Goal: Find contact information: Find contact information

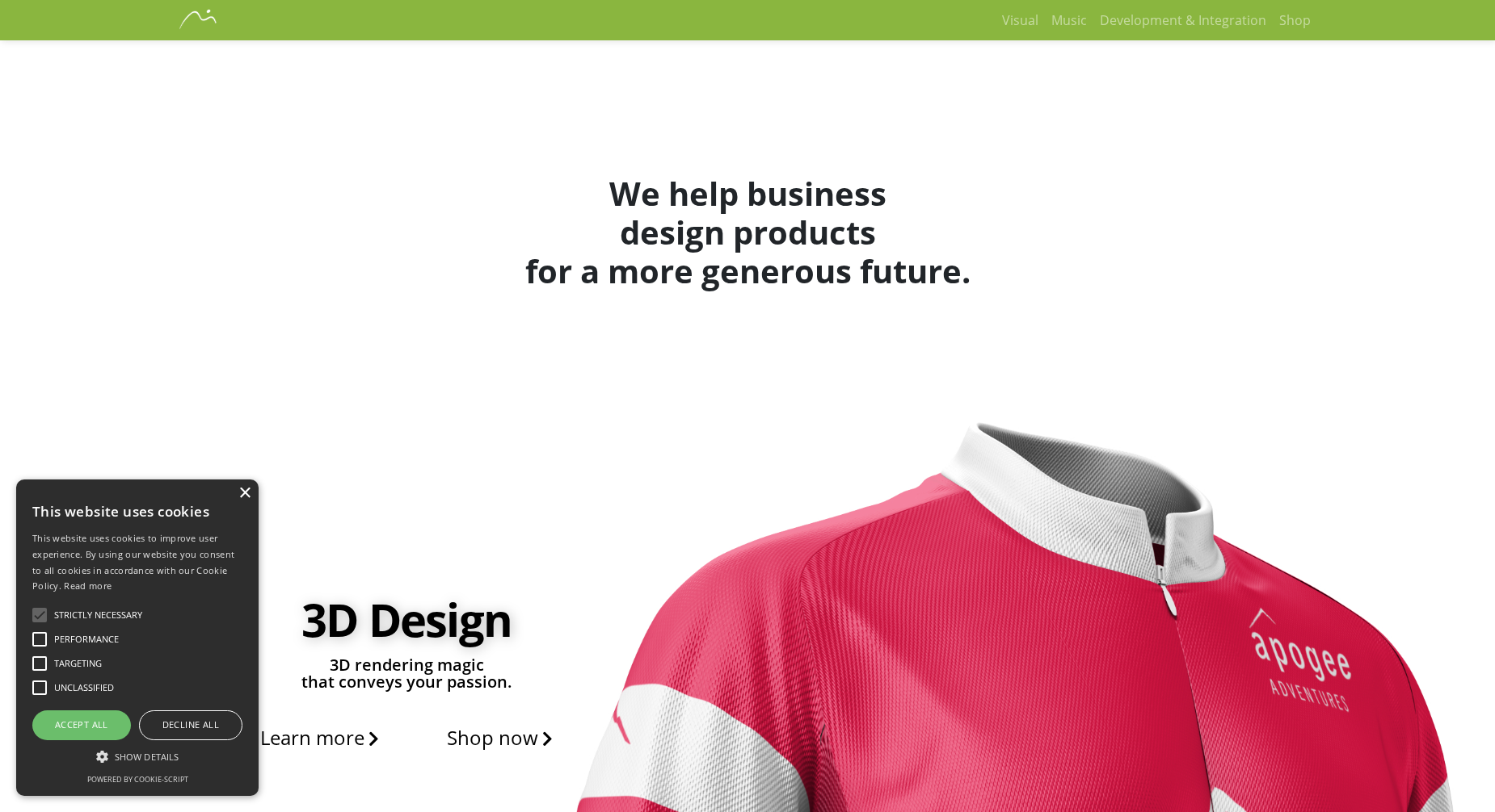
click at [238, 492] on div "×" at bounding box center [244, 493] width 12 height 12
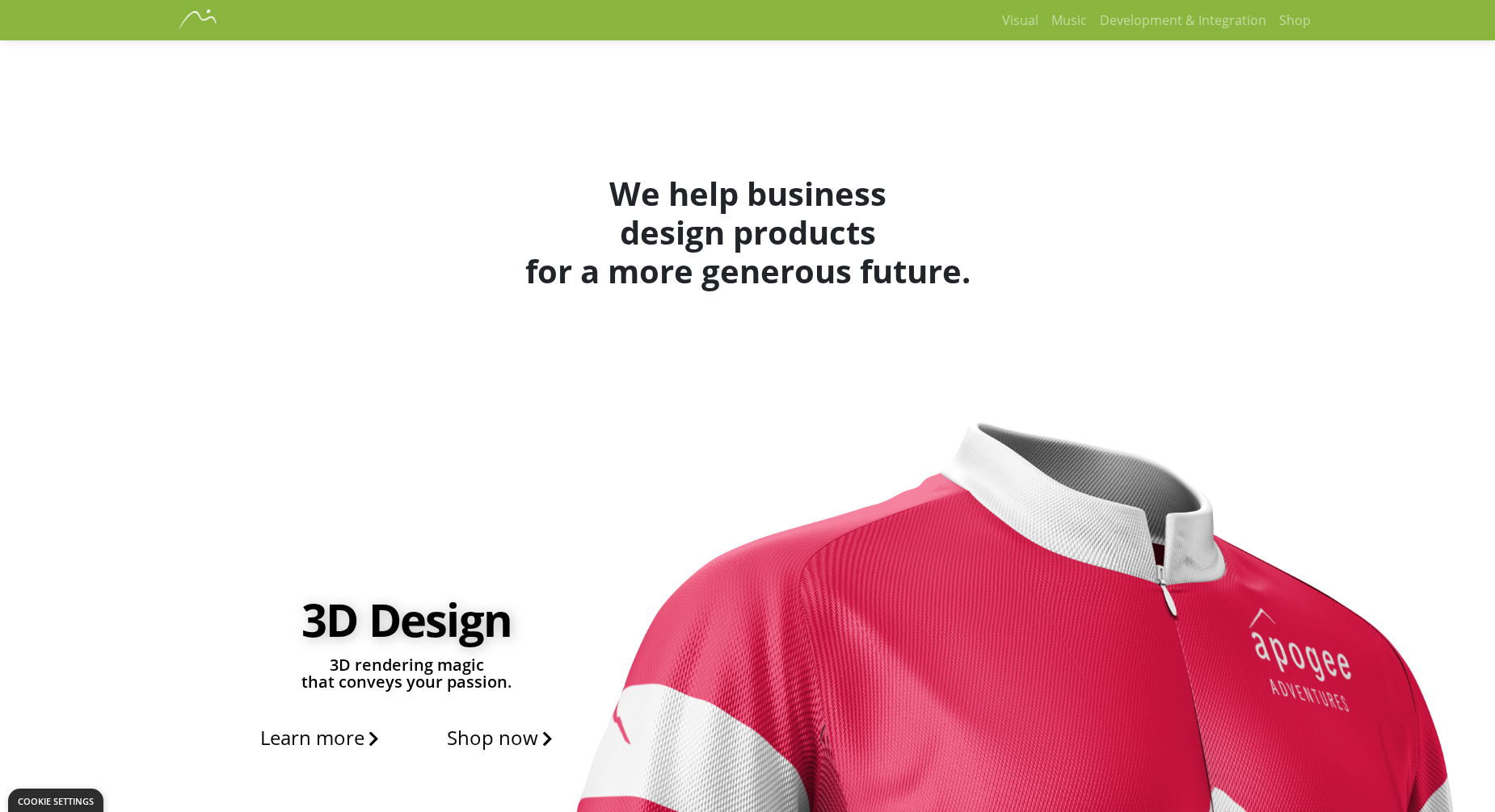
click at [178, 20] on img at bounding box center [197, 20] width 40 height 40
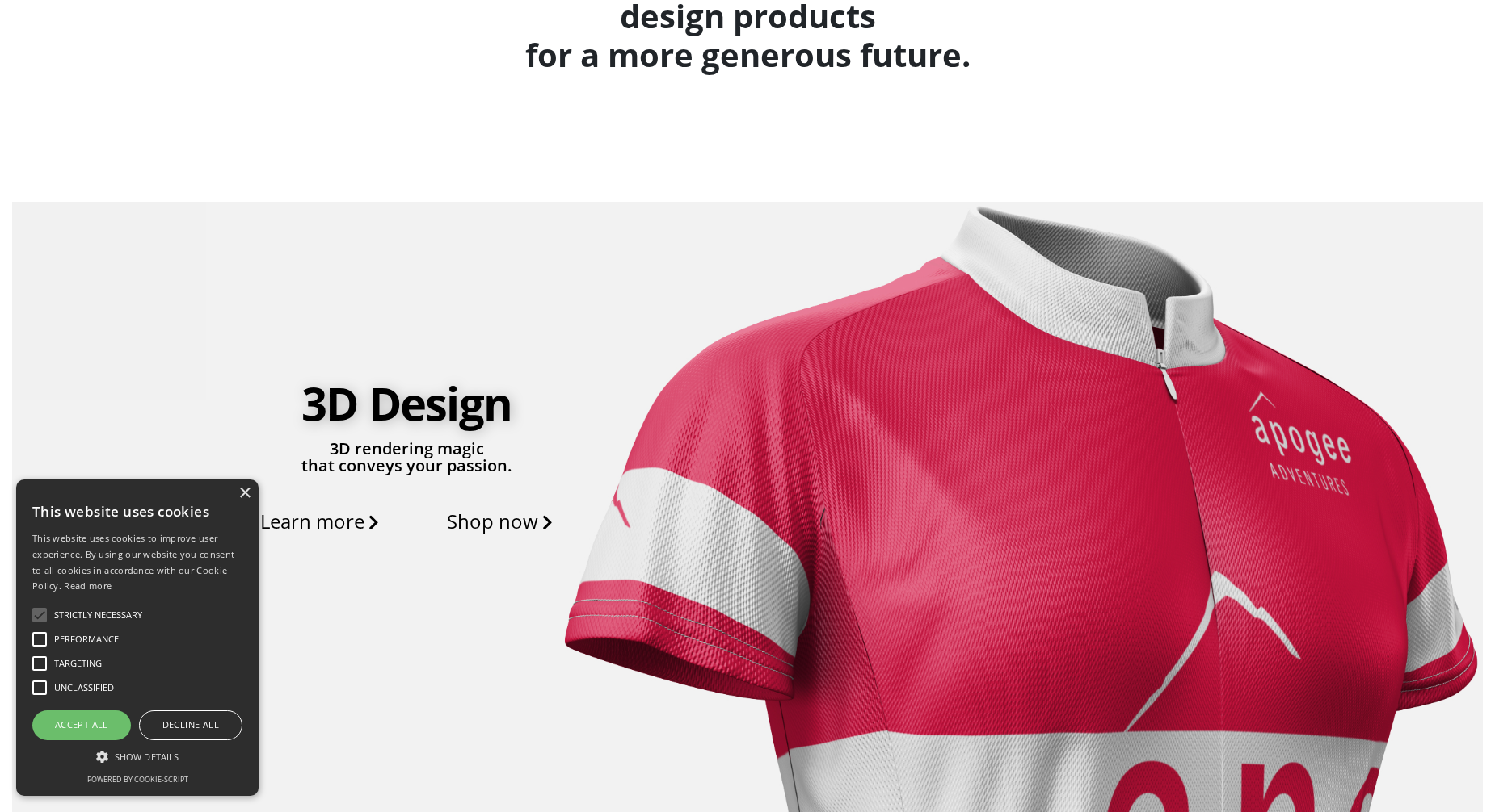
scroll to position [242, 0]
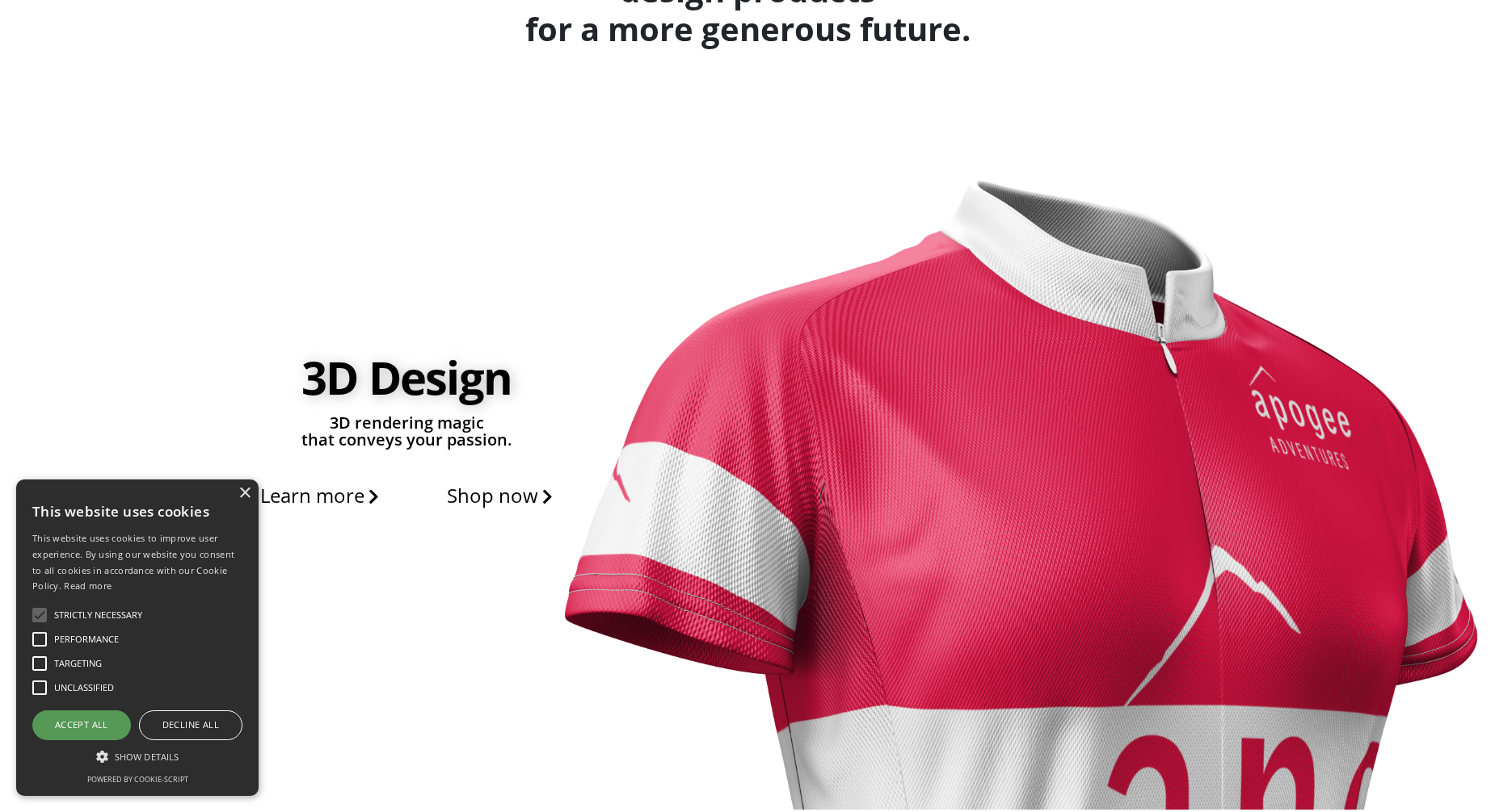
click at [78, 735] on div "Accept all" at bounding box center [81, 726] width 98 height 29
checkbox input "true"
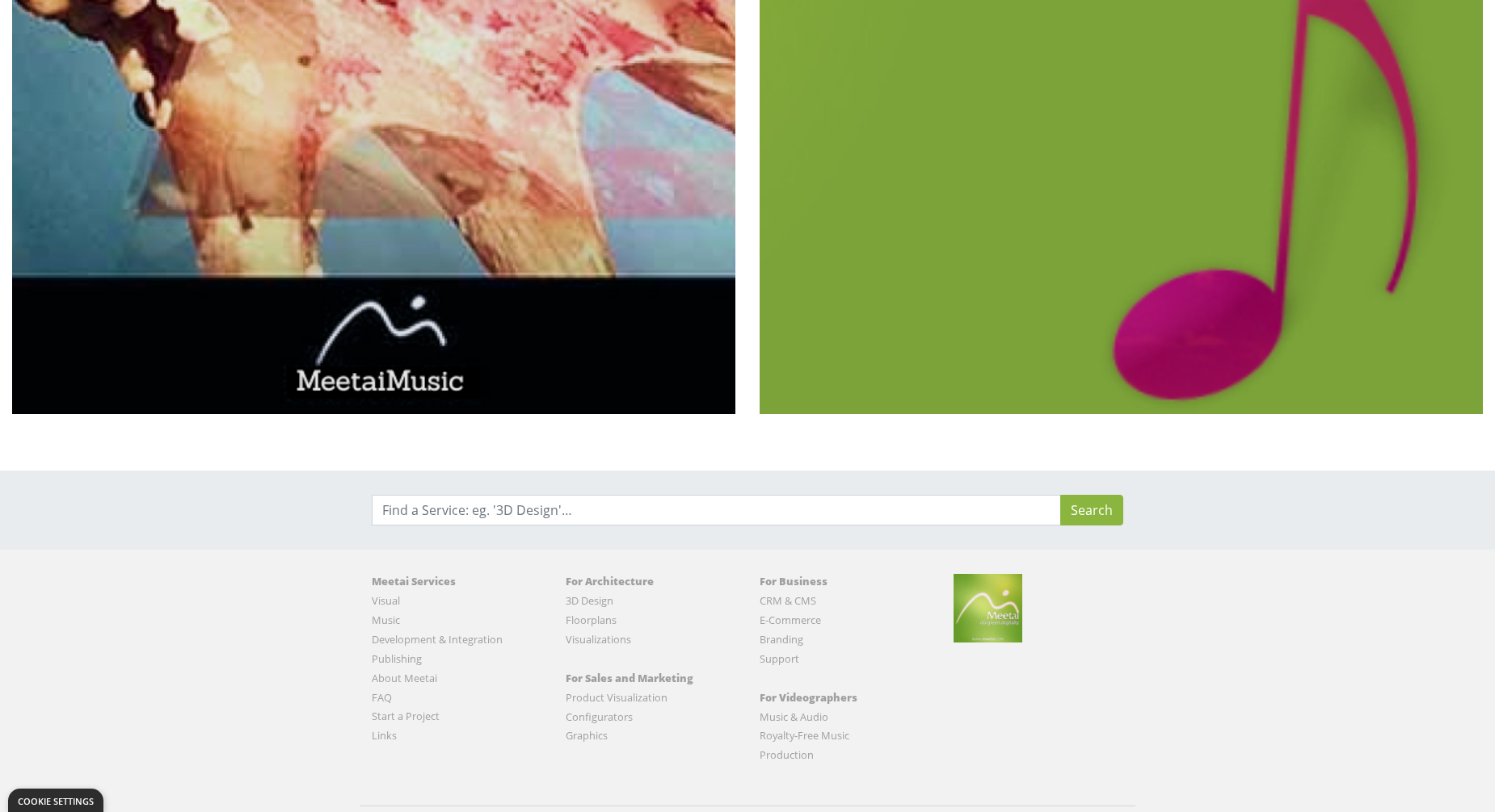
scroll to position [3553, 0]
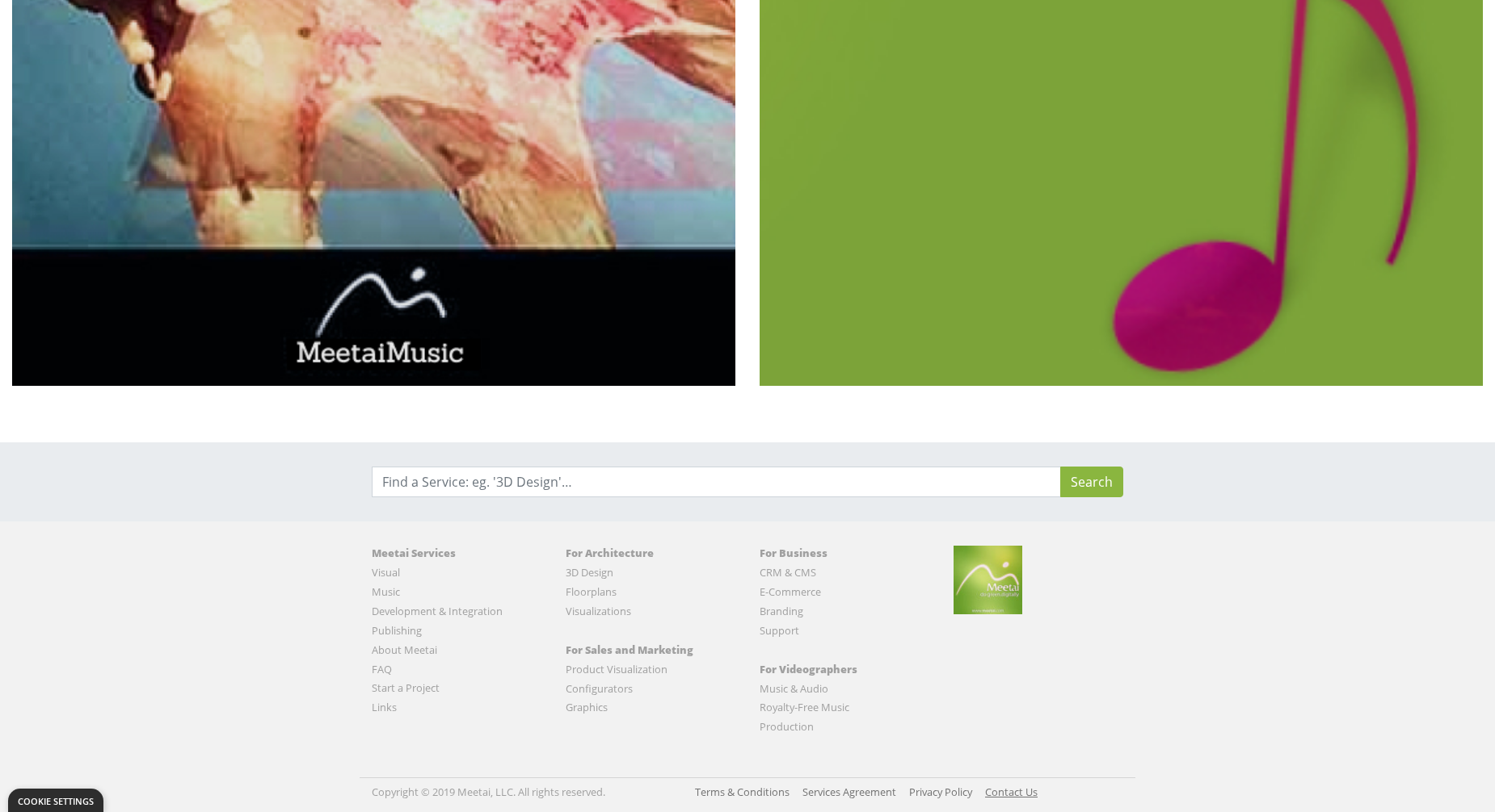
click at [1031, 792] on link "Contact Us" at bounding box center [1011, 792] width 53 height 16
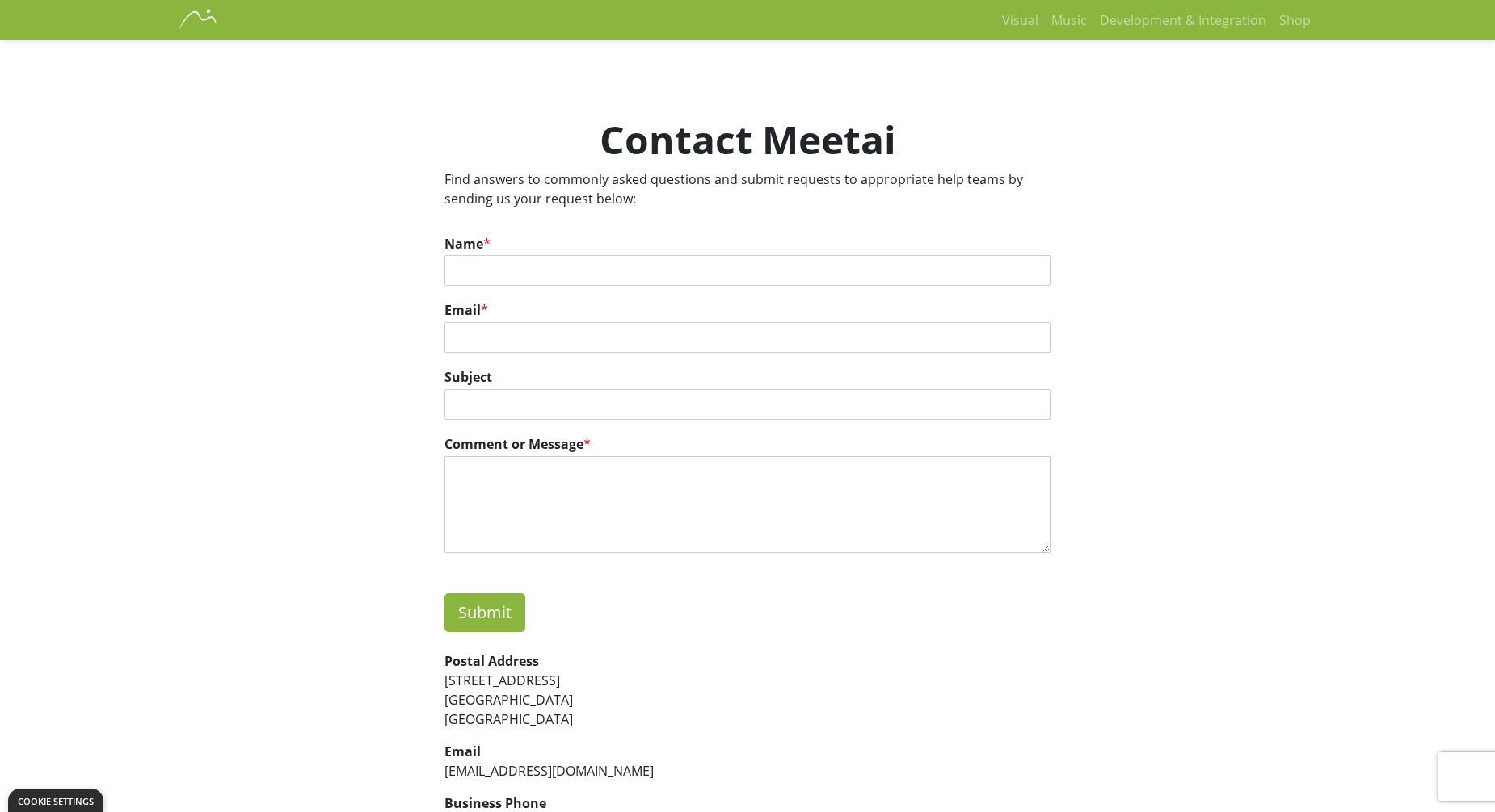
click at [181, 15] on img at bounding box center [197, 20] width 40 height 40
